Goal: Task Accomplishment & Management: Complete application form

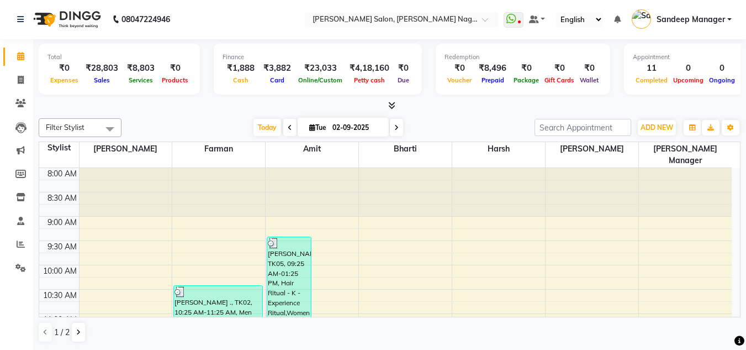
scroll to position [438, 0]
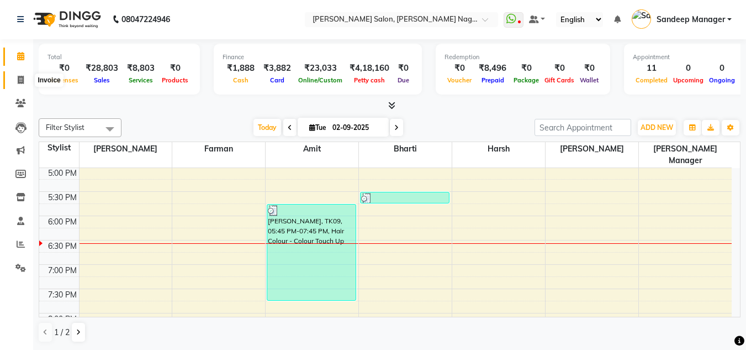
click at [19, 83] on icon at bounding box center [21, 80] width 6 height 8
select select "service"
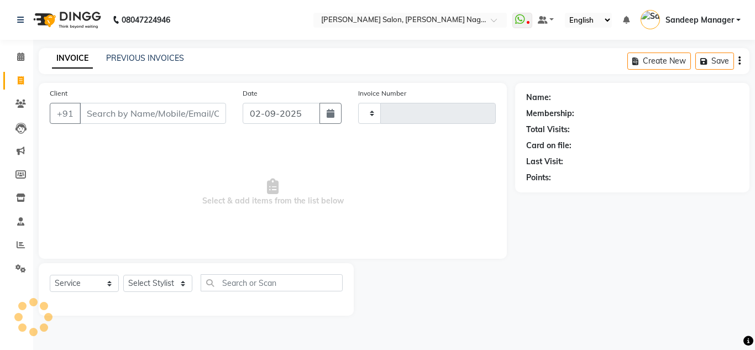
type input "0572"
select select "8641"
click at [150, 279] on select "Select Stylist" at bounding box center [157, 283] width 69 height 17
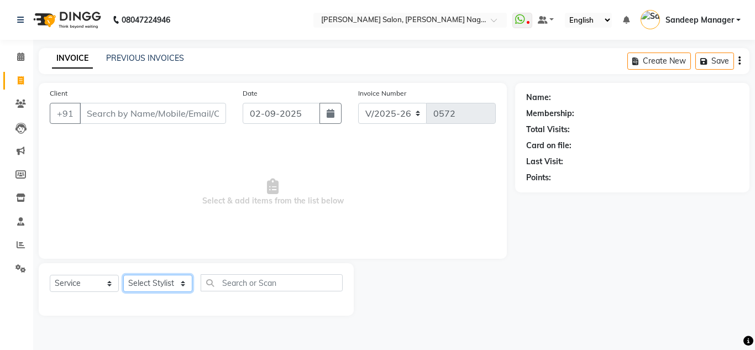
select select "86780"
click at [123, 275] on select "Select Stylist Amit Bharti Devesh Farman Harsh Ishita Manager Jaikesh Manoj Nit…" at bounding box center [157, 283] width 69 height 17
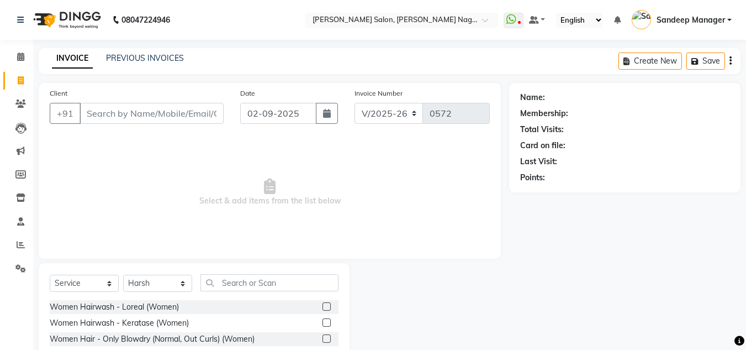
click at [323, 309] on label at bounding box center [327, 306] width 8 height 8
click at [323, 309] on input "checkbox" at bounding box center [326, 306] width 7 height 7
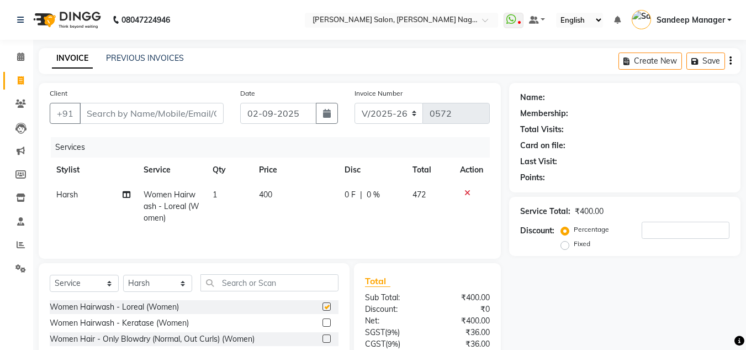
checkbox input "false"
click at [170, 115] on input "Client" at bounding box center [152, 113] width 144 height 21
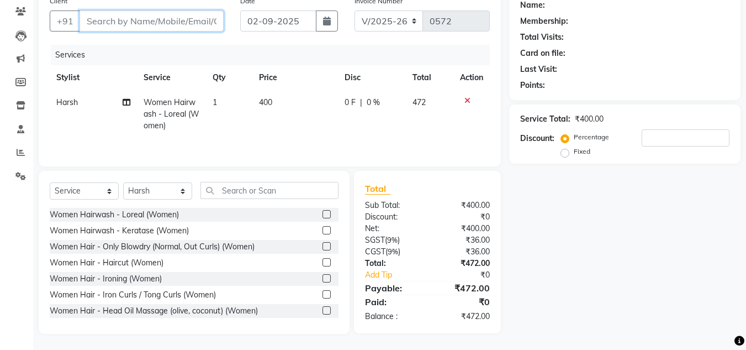
scroll to position [93, 0]
click at [164, 16] on input "Client" at bounding box center [152, 20] width 144 height 21
type input "m"
type input "0"
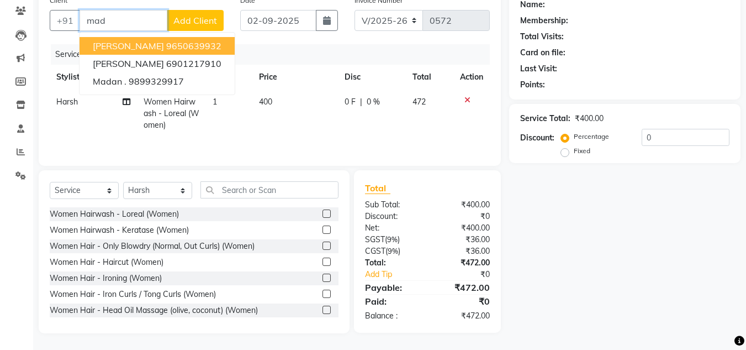
click at [186, 45] on ngb-highlight "9650639932" at bounding box center [193, 45] width 55 height 11
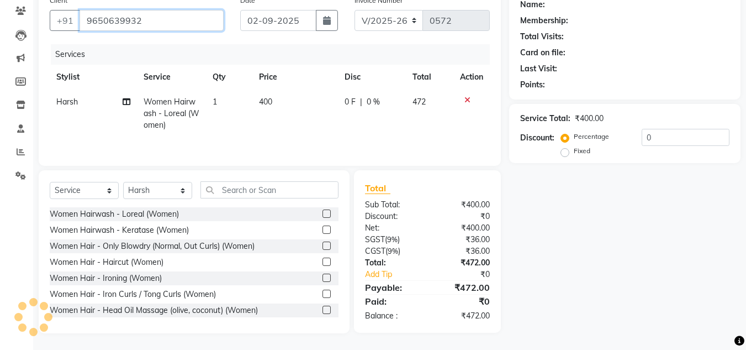
type input "9650639932"
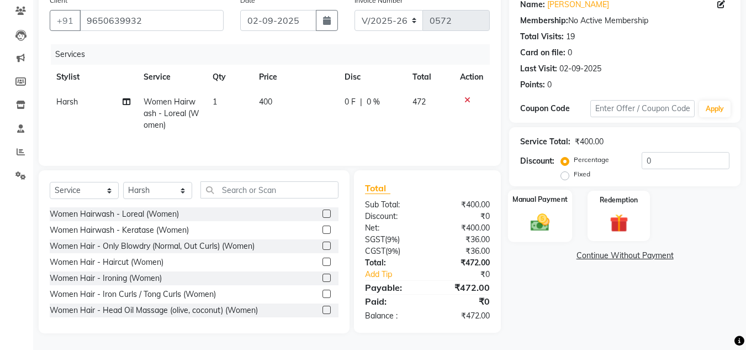
click at [558, 220] on div "Manual Payment" at bounding box center [540, 215] width 65 height 52
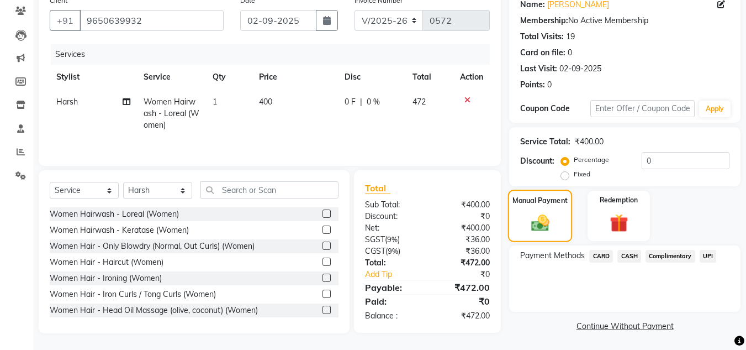
scroll to position [94, 0]
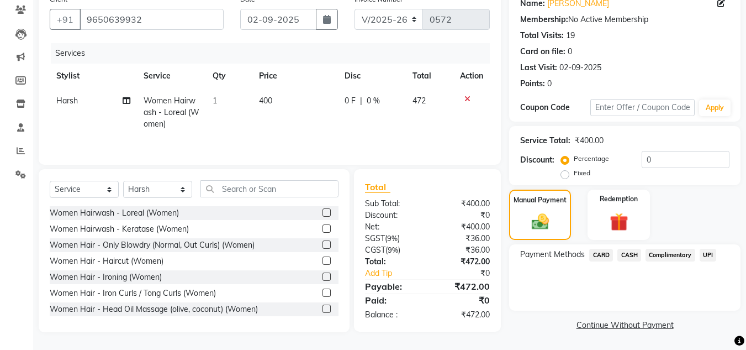
click at [707, 256] on span "UPI" at bounding box center [708, 255] width 17 height 13
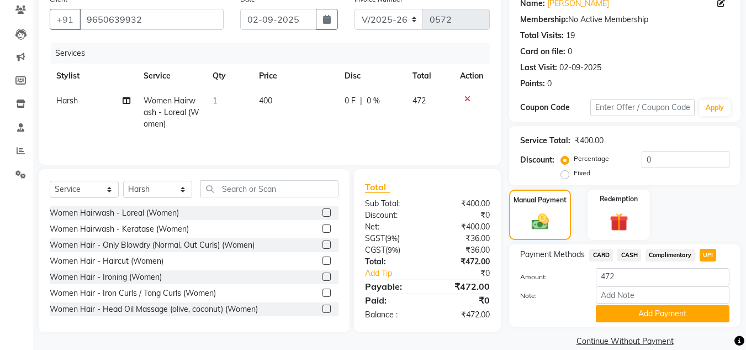
scroll to position [110, 0]
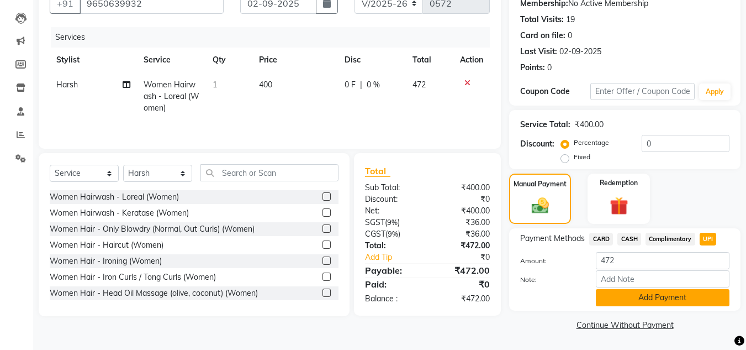
click at [653, 296] on button "Add Payment" at bounding box center [663, 297] width 134 height 17
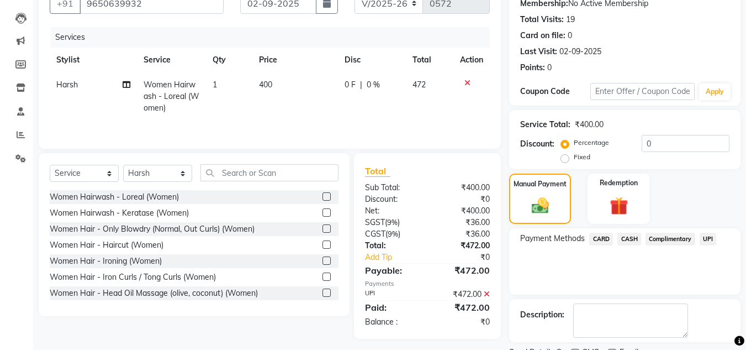
scroll to position [156, 0]
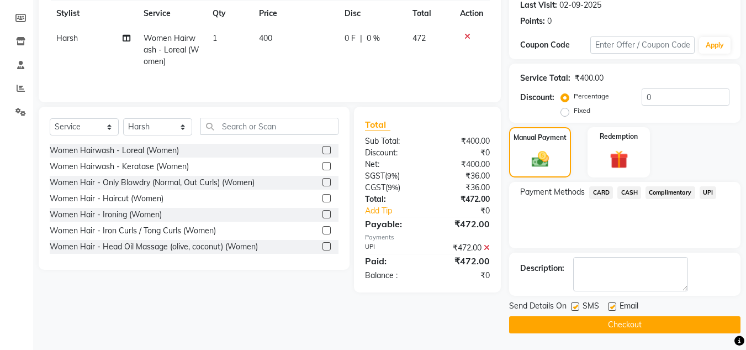
click at [636, 320] on button "Checkout" at bounding box center [624, 324] width 231 height 17
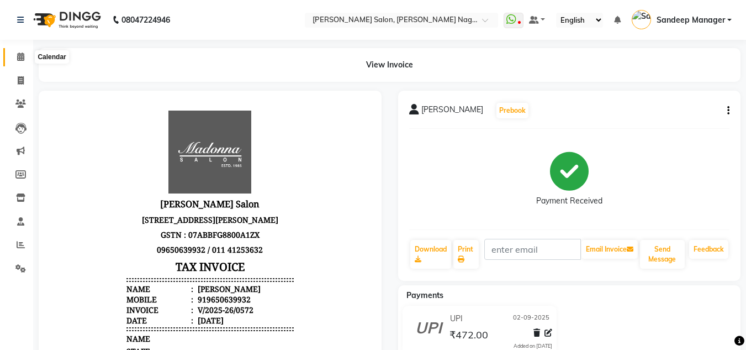
click at [21, 58] on icon at bounding box center [20, 56] width 7 height 8
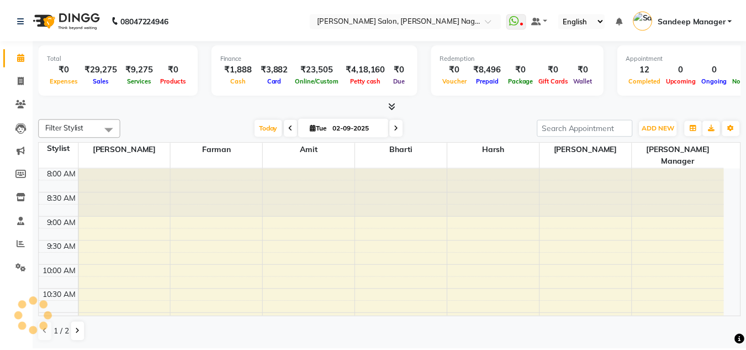
scroll to position [487, 0]
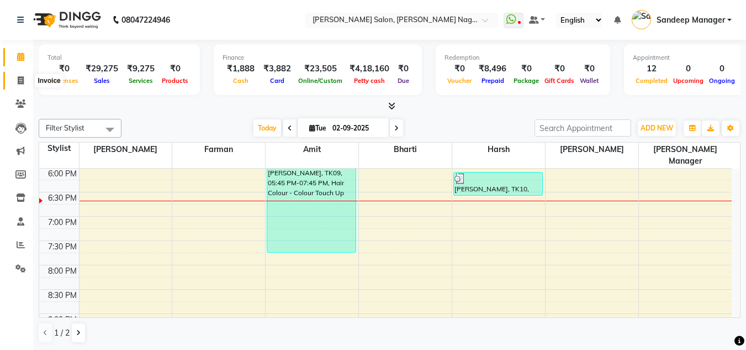
click at [19, 75] on span at bounding box center [20, 81] width 19 height 13
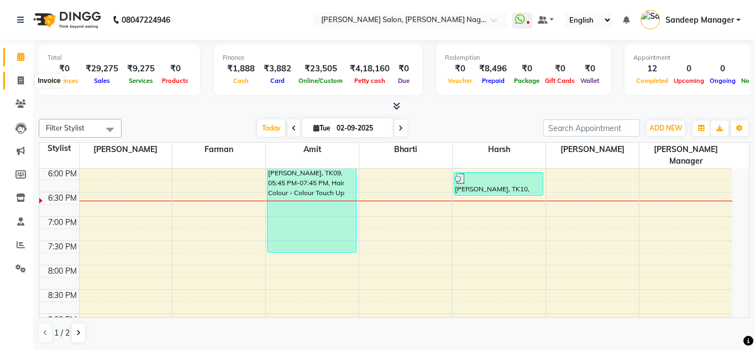
select select "service"
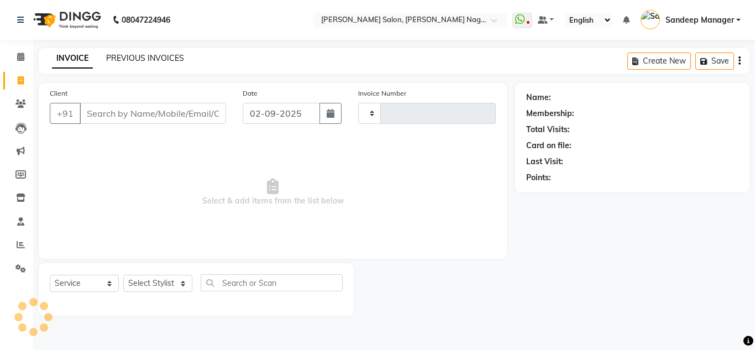
type input "0573"
select select "8641"
click at [148, 115] on input "Client" at bounding box center [153, 113] width 146 height 21
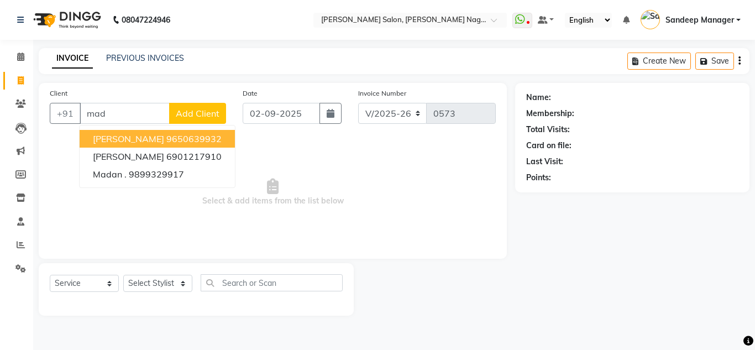
click at [167, 139] on button "Madonna Shivalik 9650639932" at bounding box center [157, 139] width 155 height 18
type input "9650639932"
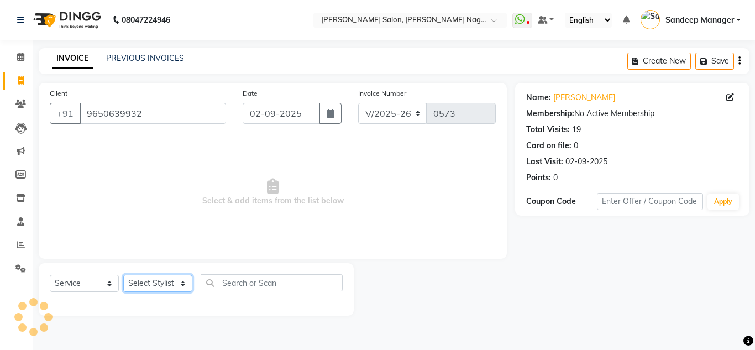
click at [181, 289] on select "Select Stylist Amit Bharti Devesh Farman Harsh Ishita Manager Jaikesh Manoj Nit…" at bounding box center [157, 283] width 69 height 17
select select "86636"
click at [123, 275] on select "Select Stylist Amit Bharti Devesh Farman Harsh Ishita Manager Jaikesh Manoj Nit…" at bounding box center [157, 283] width 69 height 17
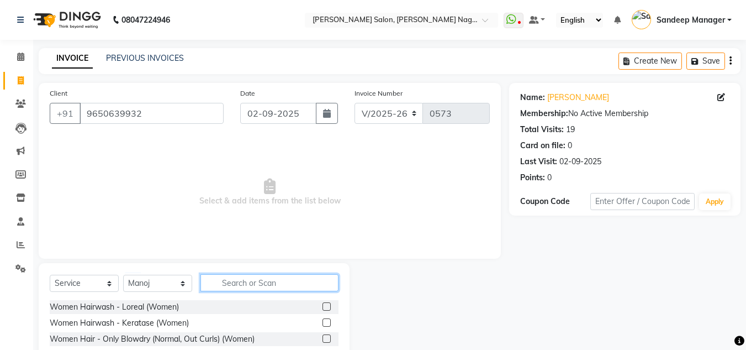
click at [257, 286] on input "text" at bounding box center [270, 282] width 138 height 17
type input "k"
click at [323, 309] on label at bounding box center [327, 306] width 8 height 8
click at [323, 309] on input "checkbox" at bounding box center [326, 306] width 7 height 7
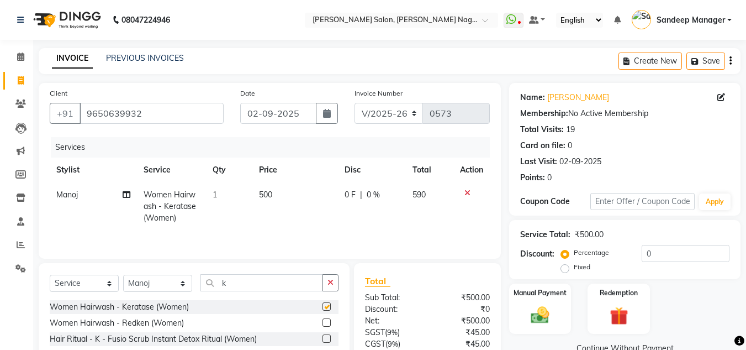
checkbox input "false"
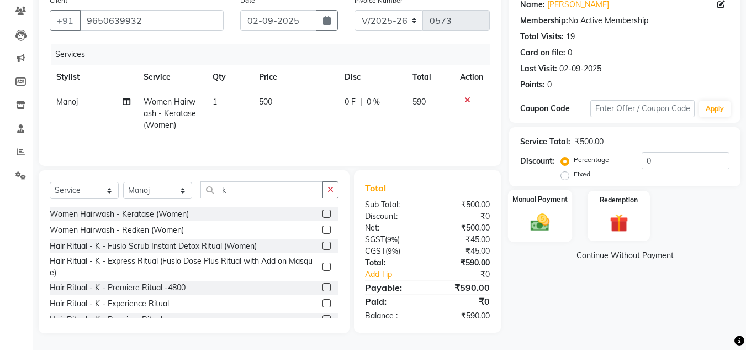
click at [544, 225] on img at bounding box center [540, 222] width 31 height 22
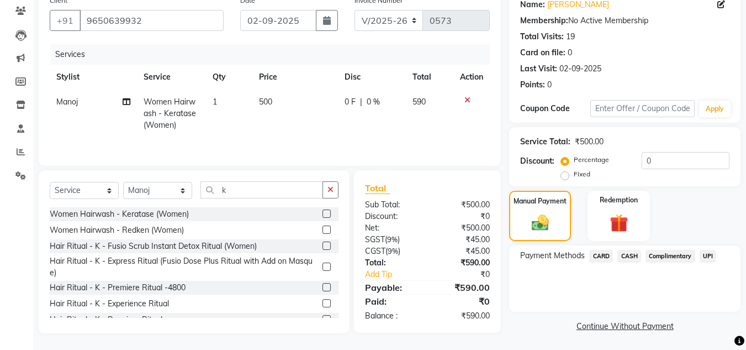
click at [710, 255] on span "UPI" at bounding box center [708, 256] width 17 height 13
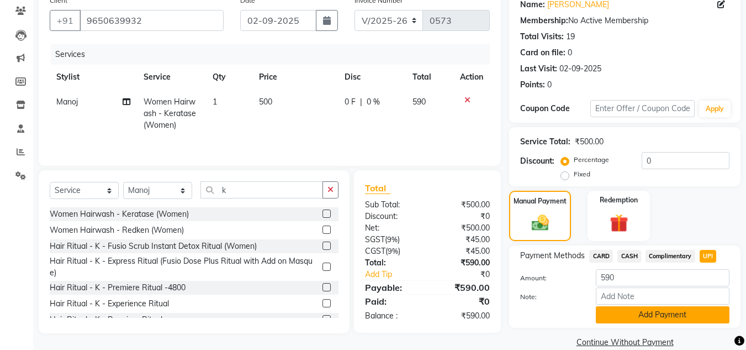
click at [635, 320] on button "Add Payment" at bounding box center [663, 314] width 134 height 17
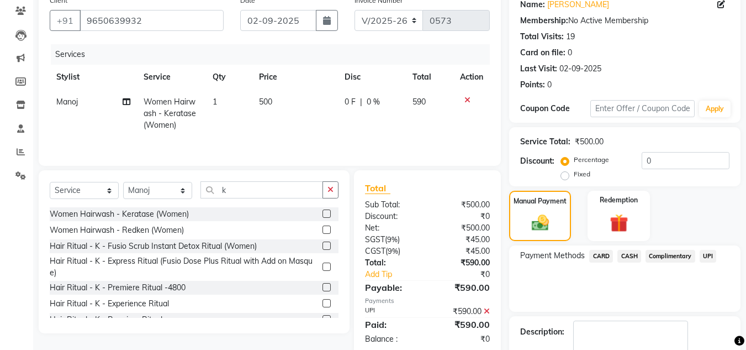
scroll to position [156, 0]
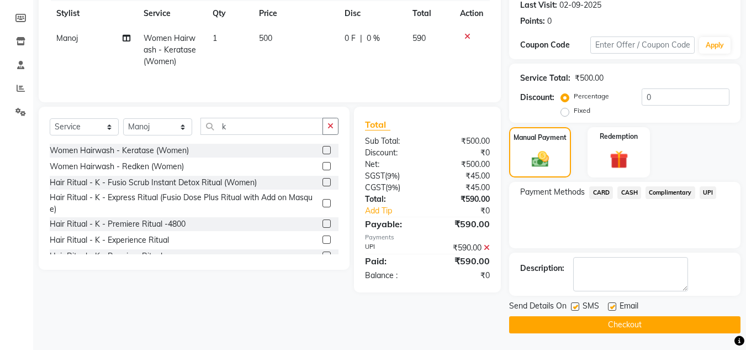
click at [613, 327] on button "Checkout" at bounding box center [624, 324] width 231 height 17
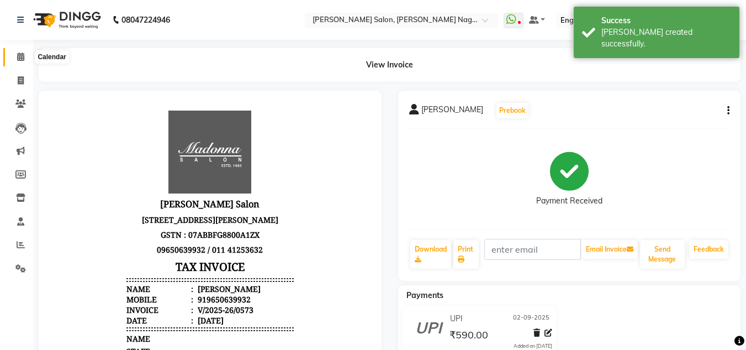
click at [18, 55] on icon at bounding box center [20, 56] width 7 height 8
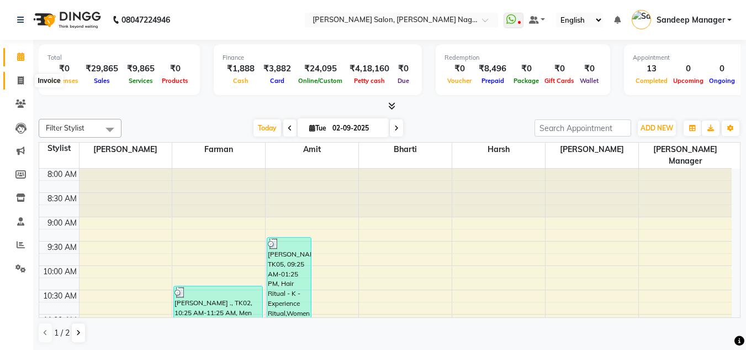
click at [22, 77] on icon at bounding box center [21, 80] width 6 height 8
select select "service"
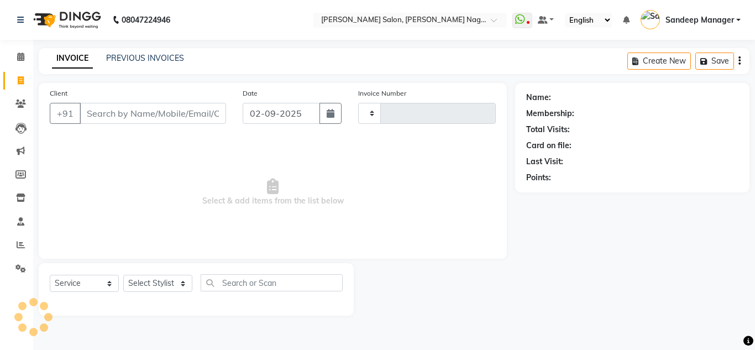
type input "0574"
select select "8641"
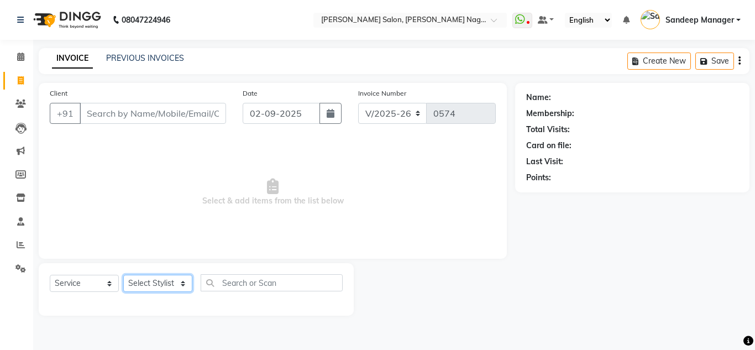
click at [176, 288] on select "Select Stylist Amit Bharti Devesh Farman Harsh Ishita Manager Jaikesh Manoj Nit…" at bounding box center [157, 283] width 69 height 17
select select "86632"
click at [123, 275] on select "Select Stylist Amit Bharti Devesh Farman Harsh Ishita Manager Jaikesh Manoj Nit…" at bounding box center [157, 283] width 69 height 17
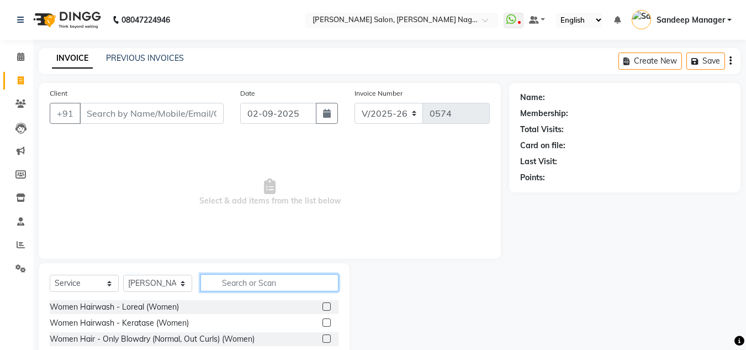
click at [262, 283] on input "text" at bounding box center [270, 282] width 138 height 17
type input "hair cu"
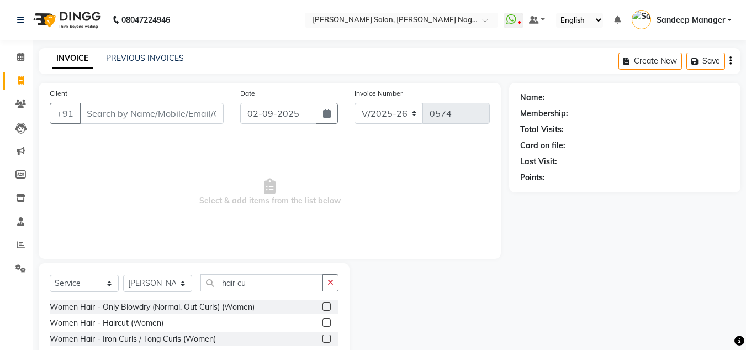
click at [329, 319] on label at bounding box center [327, 322] width 8 height 8
click at [329, 319] on input "checkbox" at bounding box center [326, 322] width 7 height 7
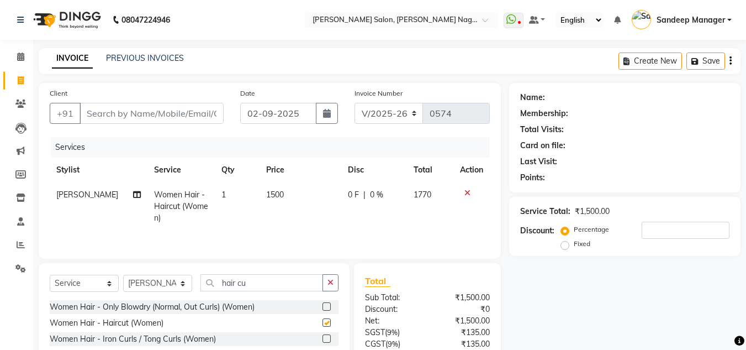
checkbox input "false"
click at [268, 187] on td "1500" at bounding box center [301, 206] width 82 height 48
select select "86632"
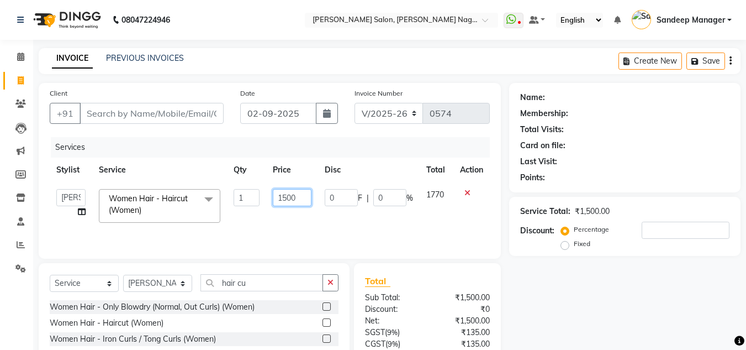
click at [286, 198] on input "1500" at bounding box center [292, 197] width 38 height 17
type input "1200"
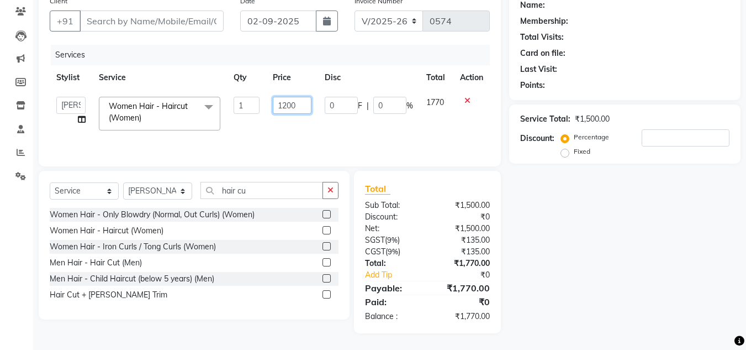
scroll to position [77, 0]
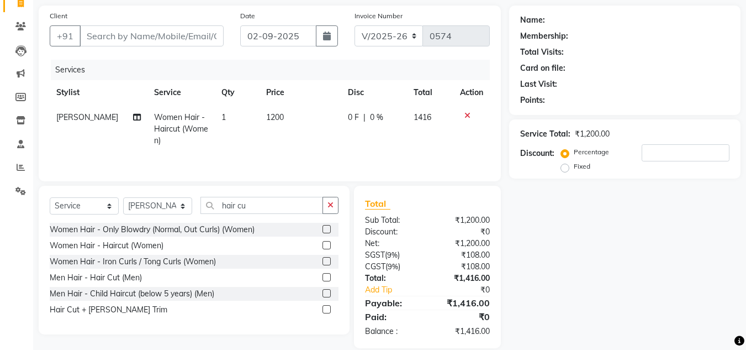
click at [412, 147] on tr "Jaikesh Women Hair - Haircut (Women) 1 1200 0 F | 0 % 1416" at bounding box center [270, 129] width 440 height 48
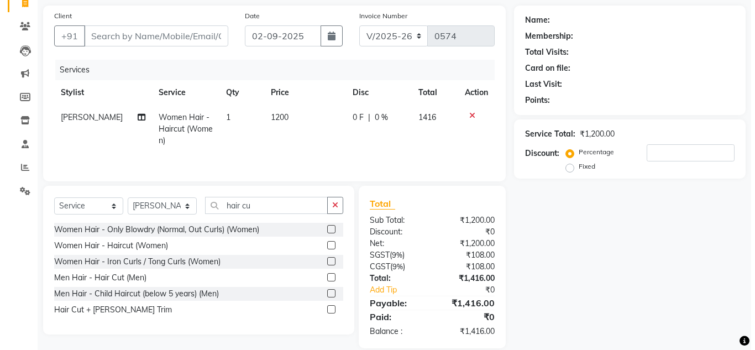
scroll to position [0, 0]
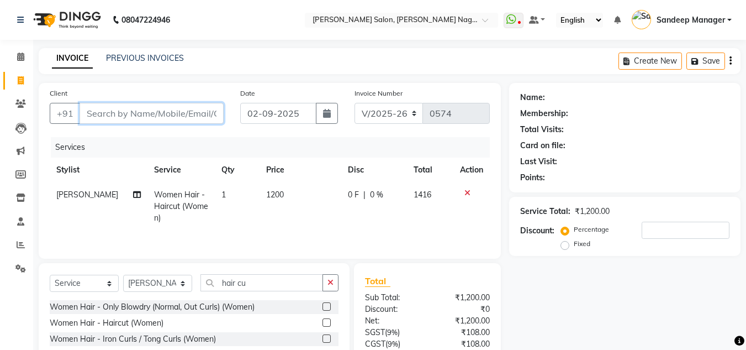
click at [159, 115] on input "Client" at bounding box center [152, 113] width 144 height 21
type input "9"
type input "0"
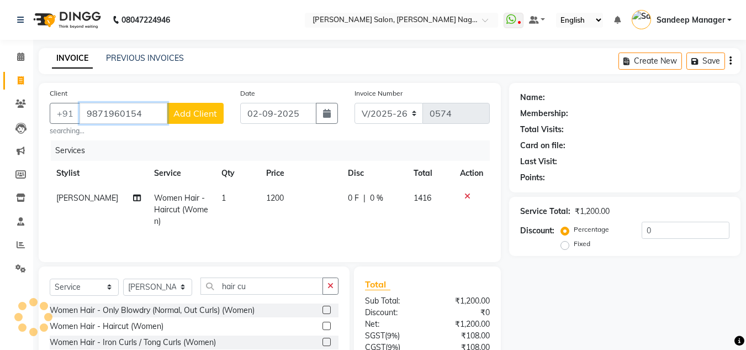
type input "9871960154"
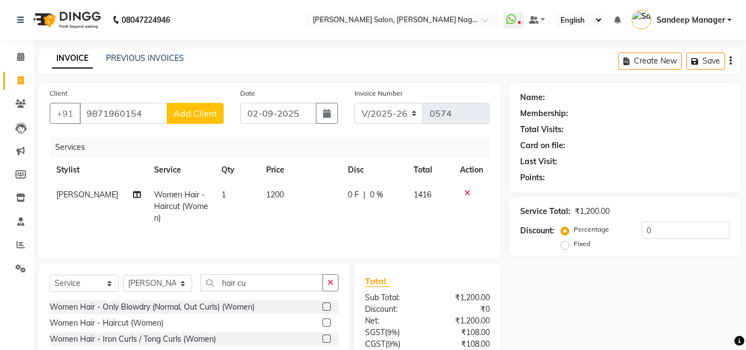
click at [193, 112] on span "Add Client" at bounding box center [195, 113] width 44 height 11
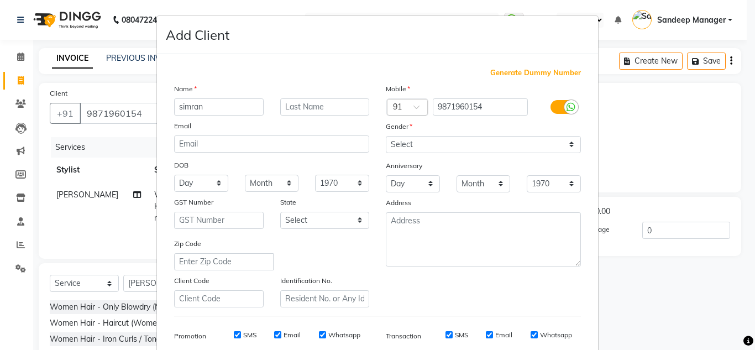
type input "simran"
click at [301, 104] on input "text" at bounding box center [324, 106] width 89 height 17
type input "."
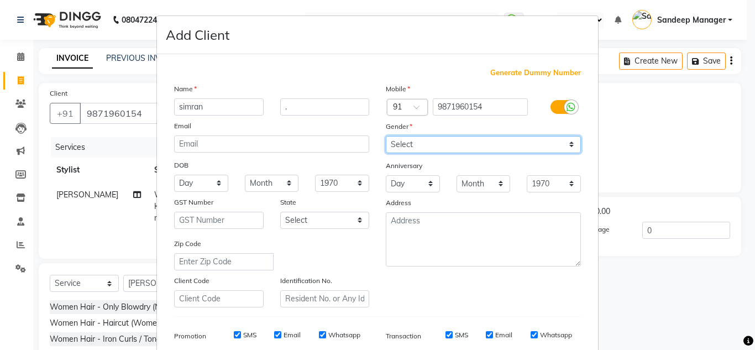
click at [402, 138] on select "Select Male Female Other Prefer Not To Say" at bounding box center [483, 144] width 195 height 17
select select "female"
click at [386, 136] on select "Select Male Female Other Prefer Not To Say" at bounding box center [483, 144] width 195 height 17
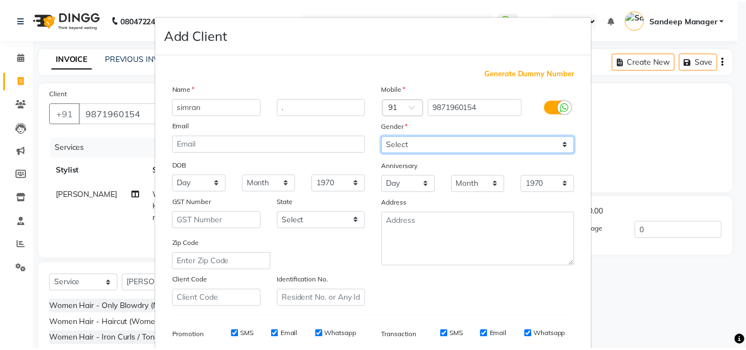
scroll to position [160, 0]
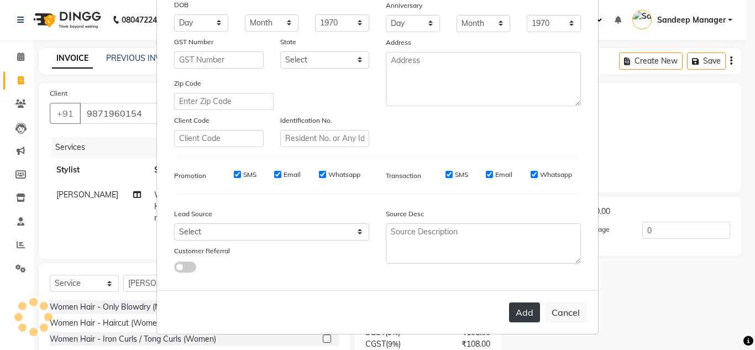
click at [519, 313] on button "Add" at bounding box center [524, 312] width 31 height 20
select select
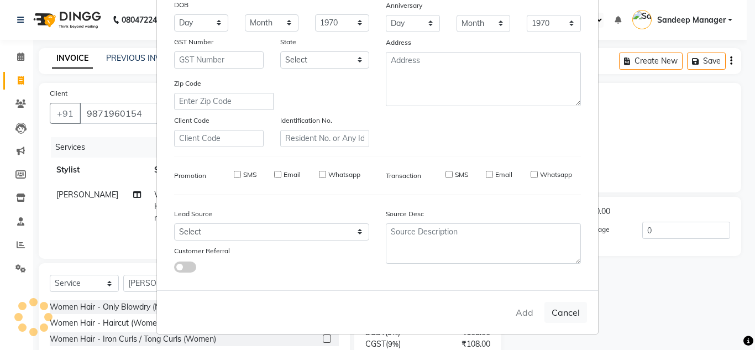
select select
checkbox input "false"
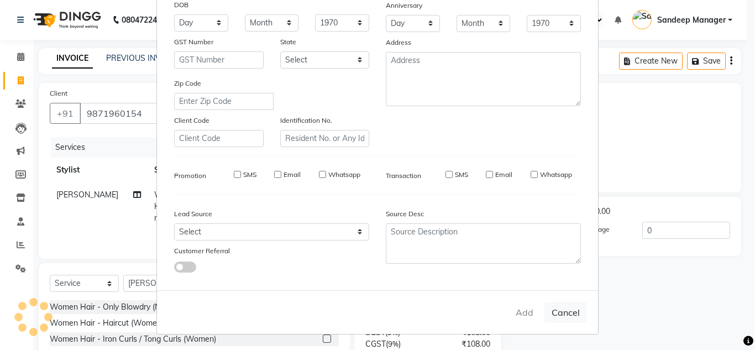
checkbox input "false"
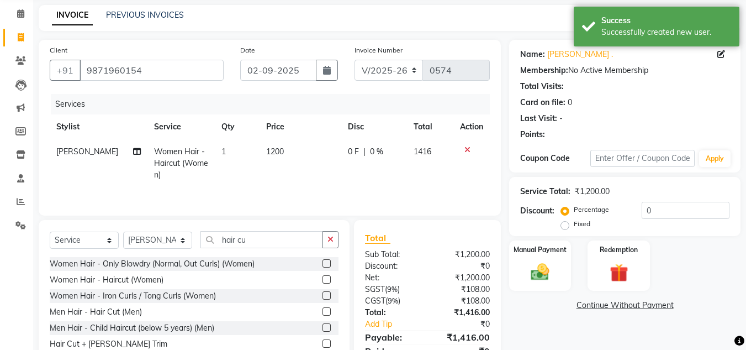
scroll to position [14, 0]
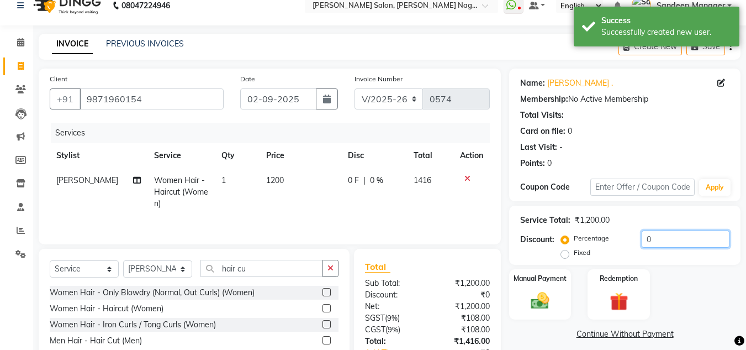
click at [644, 242] on input "0" at bounding box center [686, 238] width 88 height 17
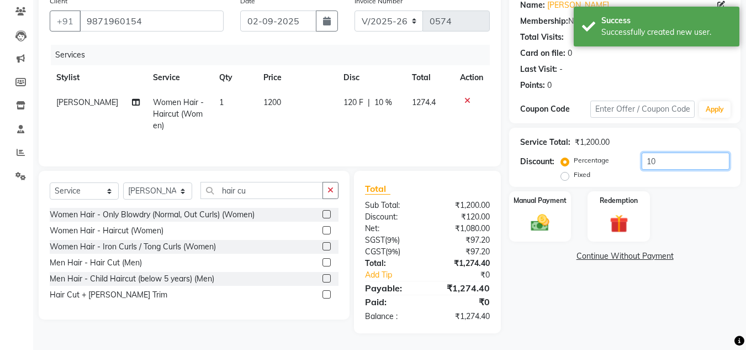
click at [666, 162] on input "10" at bounding box center [686, 160] width 88 height 17
type input "15"
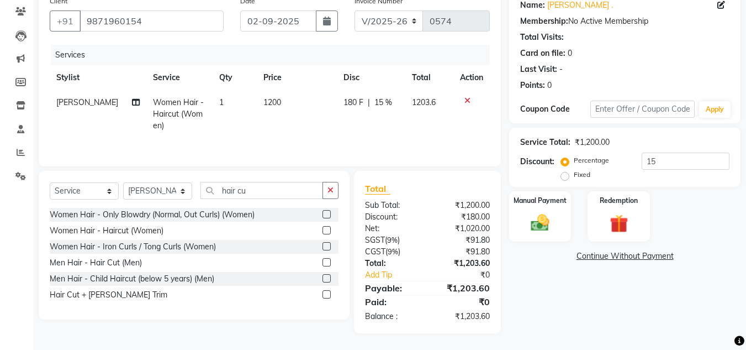
click at [354, 123] on td "180 F | 15 %" at bounding box center [371, 114] width 68 height 48
select select "86632"
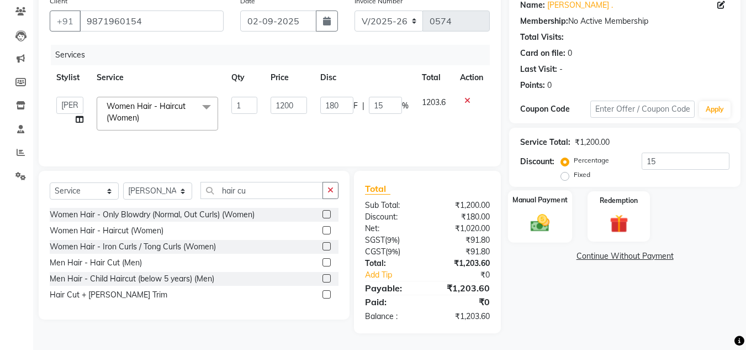
click at [568, 220] on div "Manual Payment" at bounding box center [540, 216] width 65 height 52
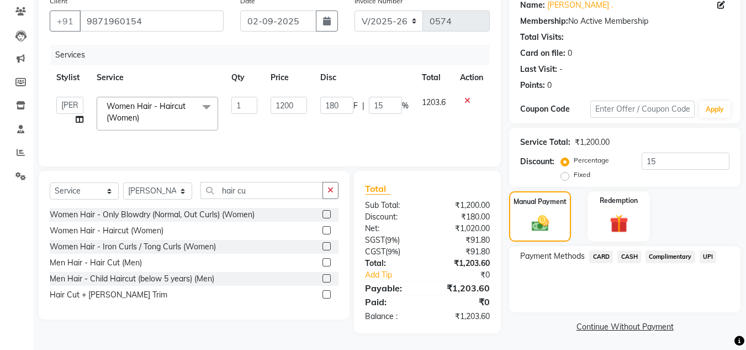
click at [708, 255] on span "UPI" at bounding box center [708, 256] width 17 height 13
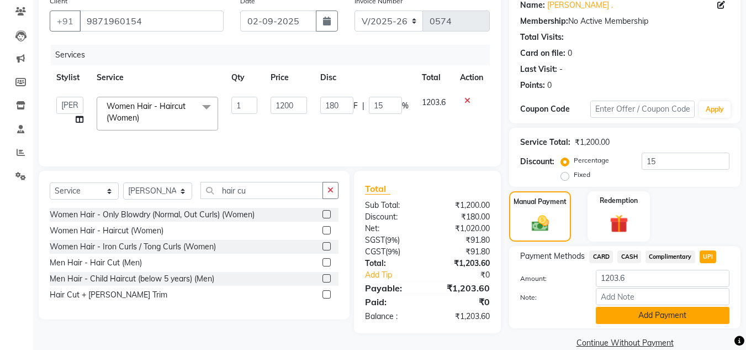
scroll to position [110, 0]
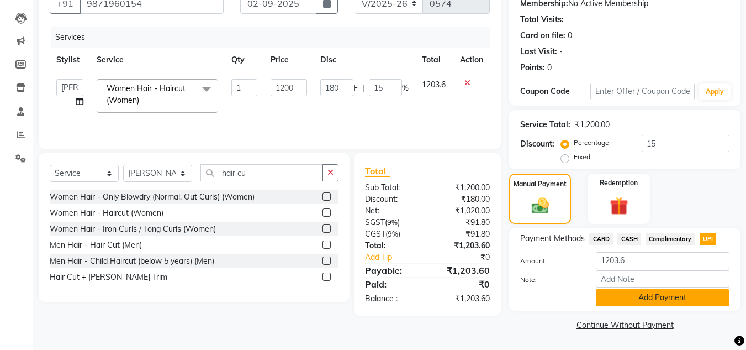
click at [655, 297] on button "Add Payment" at bounding box center [663, 297] width 134 height 17
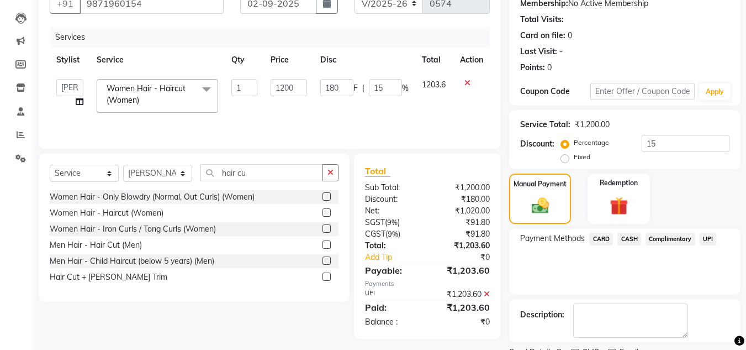
scroll to position [156, 0]
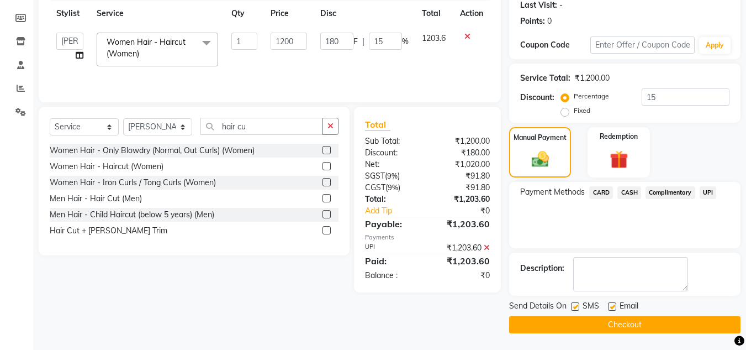
click at [593, 326] on button "Checkout" at bounding box center [624, 324] width 231 height 17
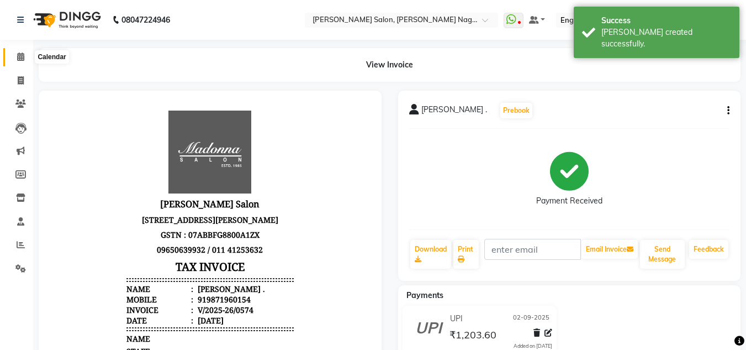
click at [22, 54] on icon at bounding box center [20, 56] width 7 height 8
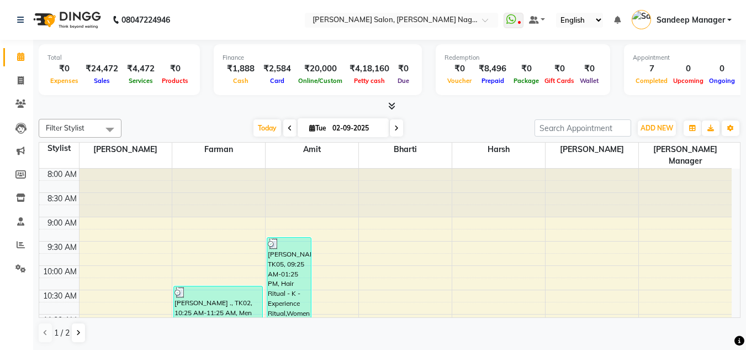
scroll to position [341, 0]
